Goal: Information Seeking & Learning: Check status

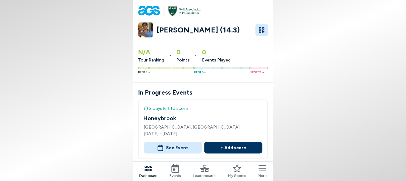
click at [164, 145] on icon at bounding box center [160, 148] width 6 height 6
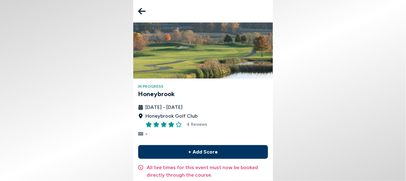
drag, startPoint x: 405, startPoint y: 32, endPoint x: 405, endPoint y: 40, distance: 7.8
click at [405, 40] on body "In Progress Honeybrook [DATE] - [DATE] Honeybrook Golf Club 4 Reviews - + Add S…" at bounding box center [203, 90] width 406 height 181
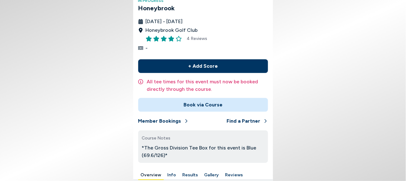
scroll to position [156, 0]
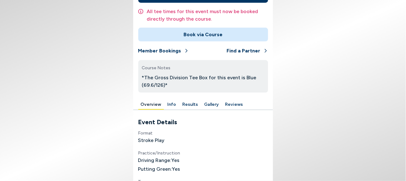
click at [201, 100] on button "Results" at bounding box center [190, 105] width 21 height 10
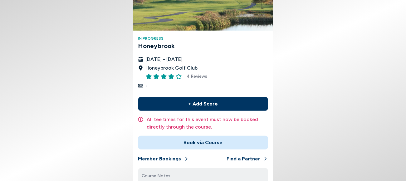
scroll to position [93, 0]
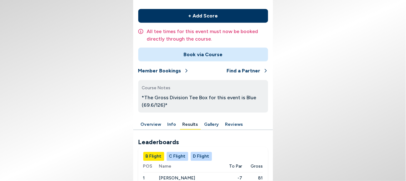
scroll to position [223, 0]
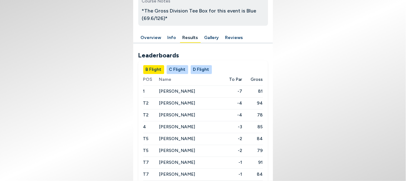
click at [174, 89] on span "[PERSON_NAME]" at bounding box center [177, 91] width 36 height 5
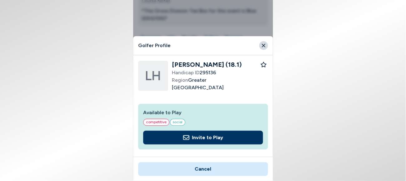
click at [261, 45] on icon "Close" at bounding box center [264, 46] width 6 height 6
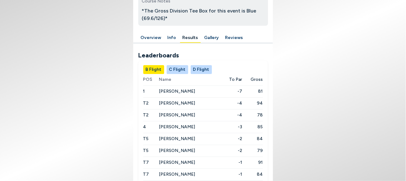
click at [187, 113] on span "[PERSON_NAME]" at bounding box center [177, 115] width 36 height 5
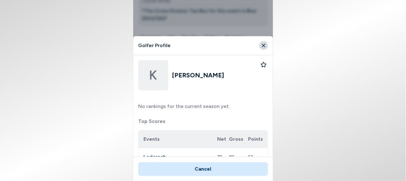
click at [262, 44] on icon "Close" at bounding box center [263, 45] width 3 height 3
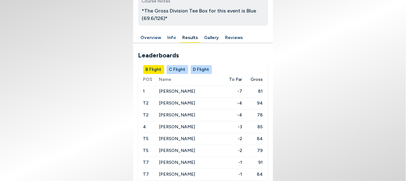
click at [183, 101] on span "[PERSON_NAME]" at bounding box center [177, 103] width 36 height 5
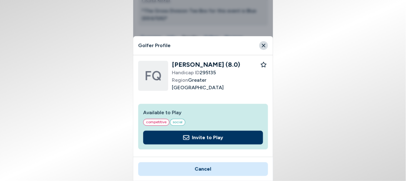
click at [252, 43] on div "Golfer Profile" at bounding box center [203, 45] width 140 height 19
click at [262, 44] on icon "Close" at bounding box center [263, 45] width 3 height 3
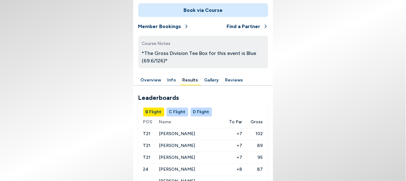
click at [188, 108] on button "C Flight" at bounding box center [178, 112] width 22 height 9
click at [164, 108] on button "B Flight" at bounding box center [153, 112] width 21 height 9
click at [187, 108] on button "C Flight" at bounding box center [178, 112] width 22 height 9
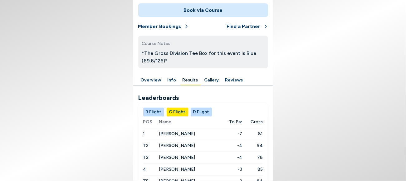
click at [209, 108] on button "D Flight" at bounding box center [201, 112] width 21 height 9
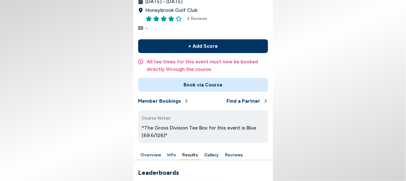
scroll to position [0, 0]
